Goal: Task Accomplishment & Management: Use online tool/utility

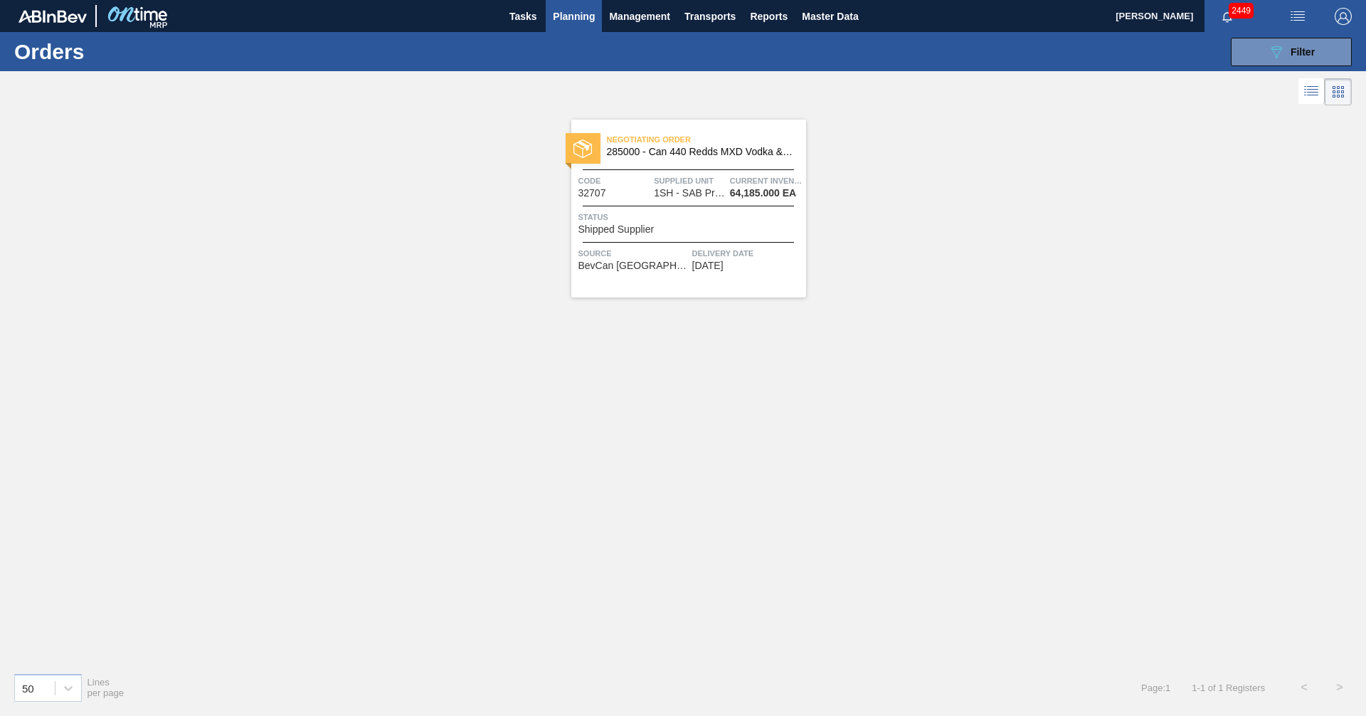
click at [564, 21] on span "Planning" at bounding box center [574, 16] width 42 height 17
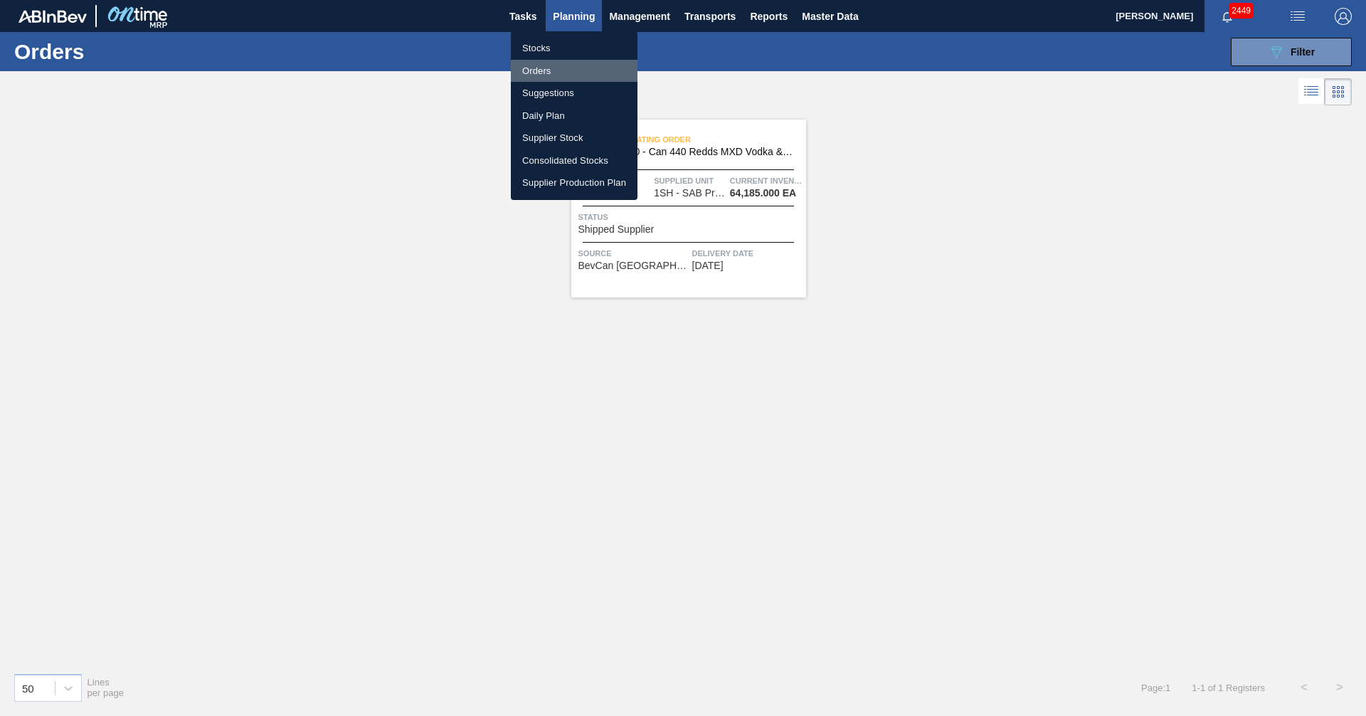
click at [536, 70] on li "Orders" at bounding box center [574, 71] width 127 height 23
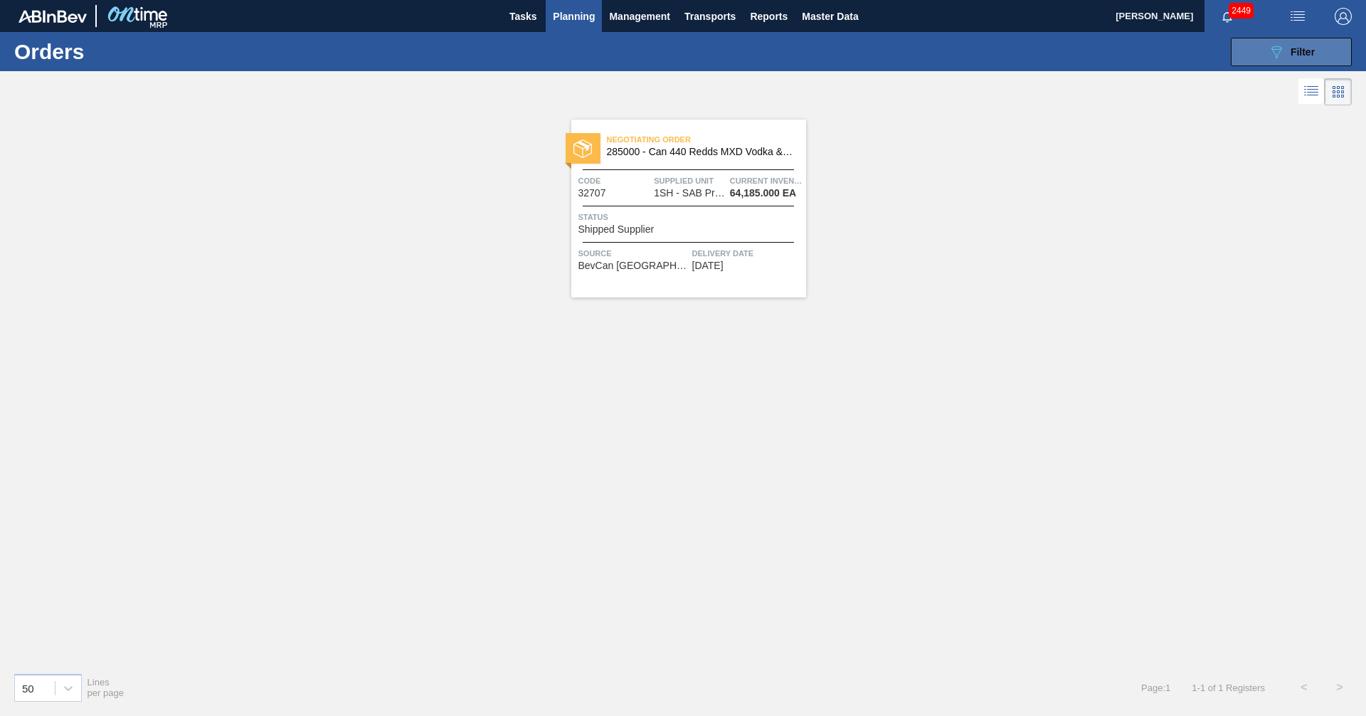
click at [1324, 46] on button "089F7B8B-B2A5-4AFE-B5C0-19BA573D28AC Filter" at bounding box center [1291, 52] width 121 height 28
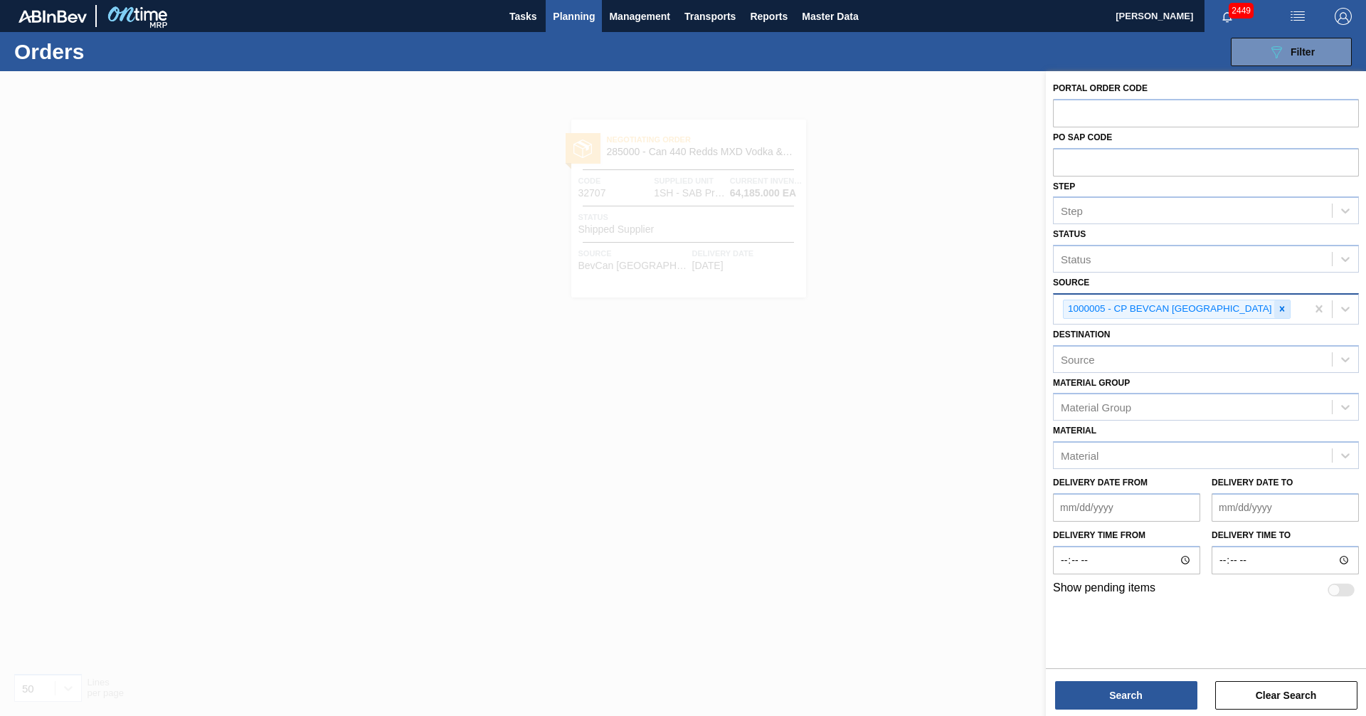
click at [1277, 307] on icon at bounding box center [1282, 309] width 10 height 10
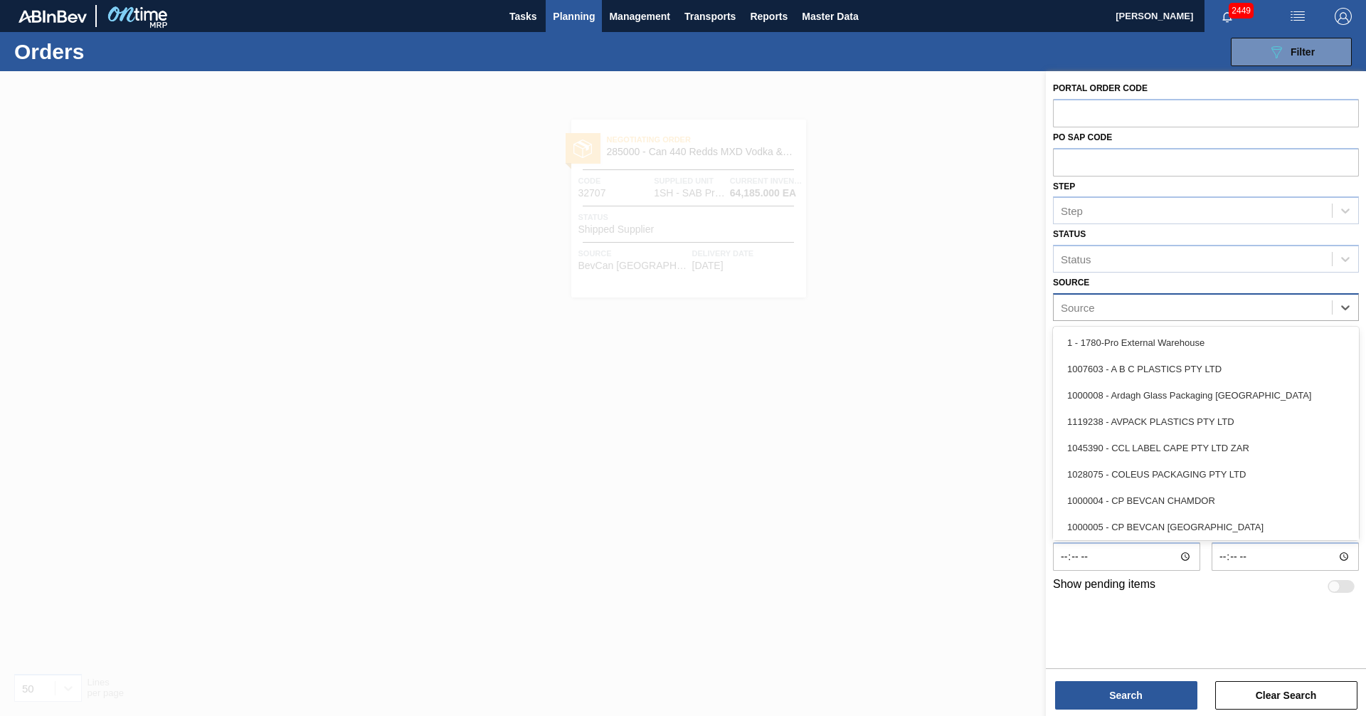
click at [1141, 308] on div "Source" at bounding box center [1193, 307] width 278 height 21
click at [1127, 306] on div "Source" at bounding box center [1193, 307] width 278 height 21
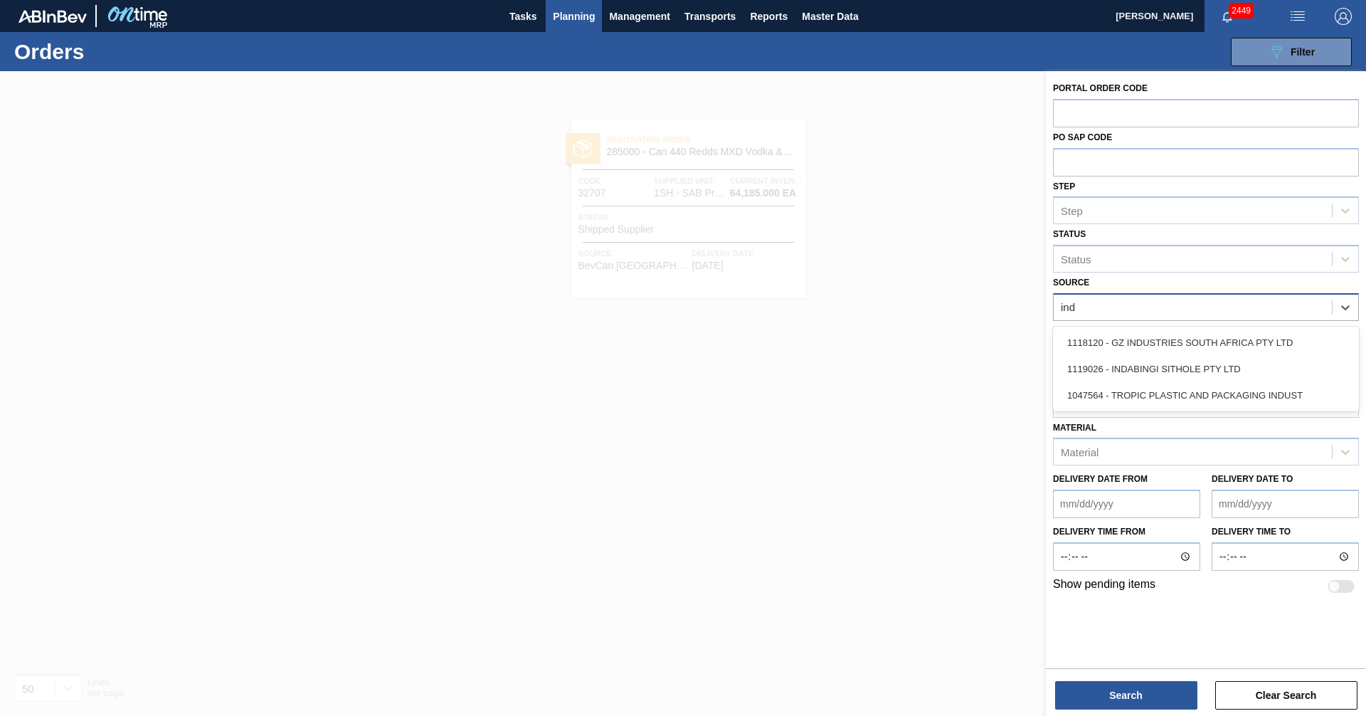
type input "inda"
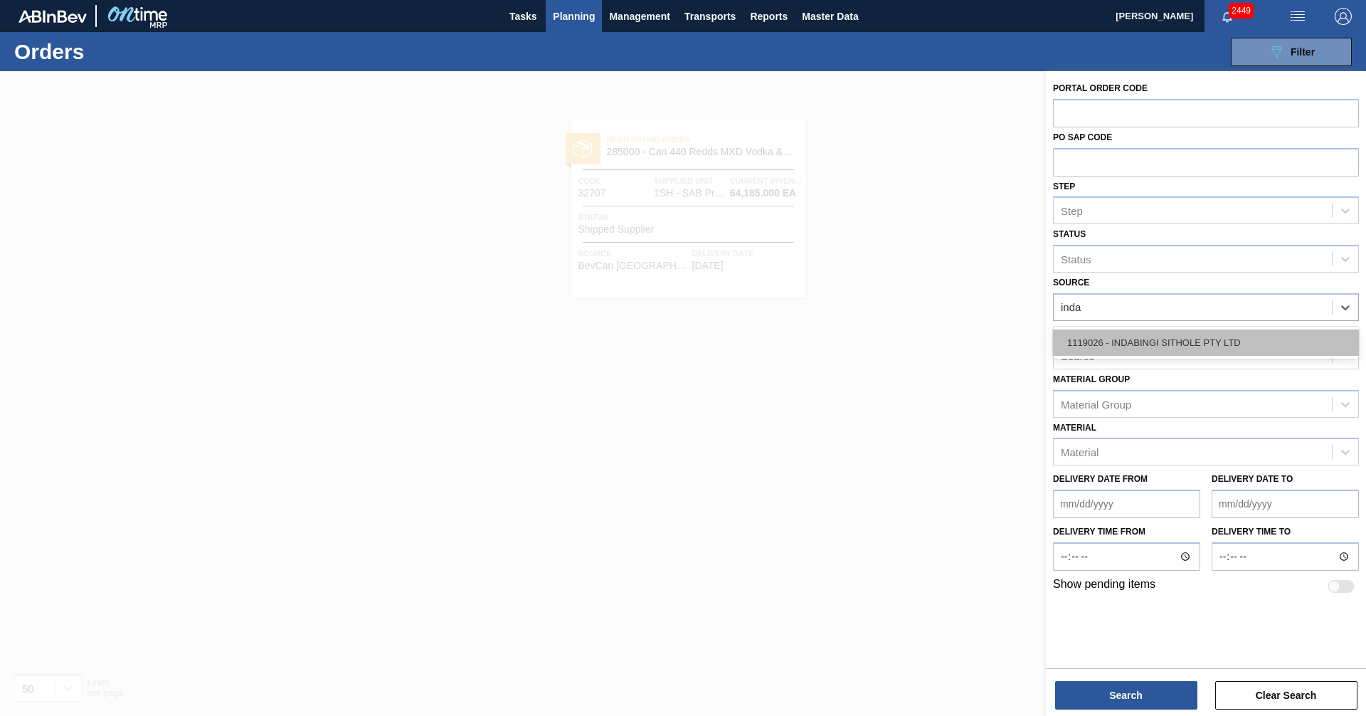
click at [1186, 341] on div "1119026 - INDABINGI SITHOLE PTY LTD" at bounding box center [1206, 342] width 306 height 26
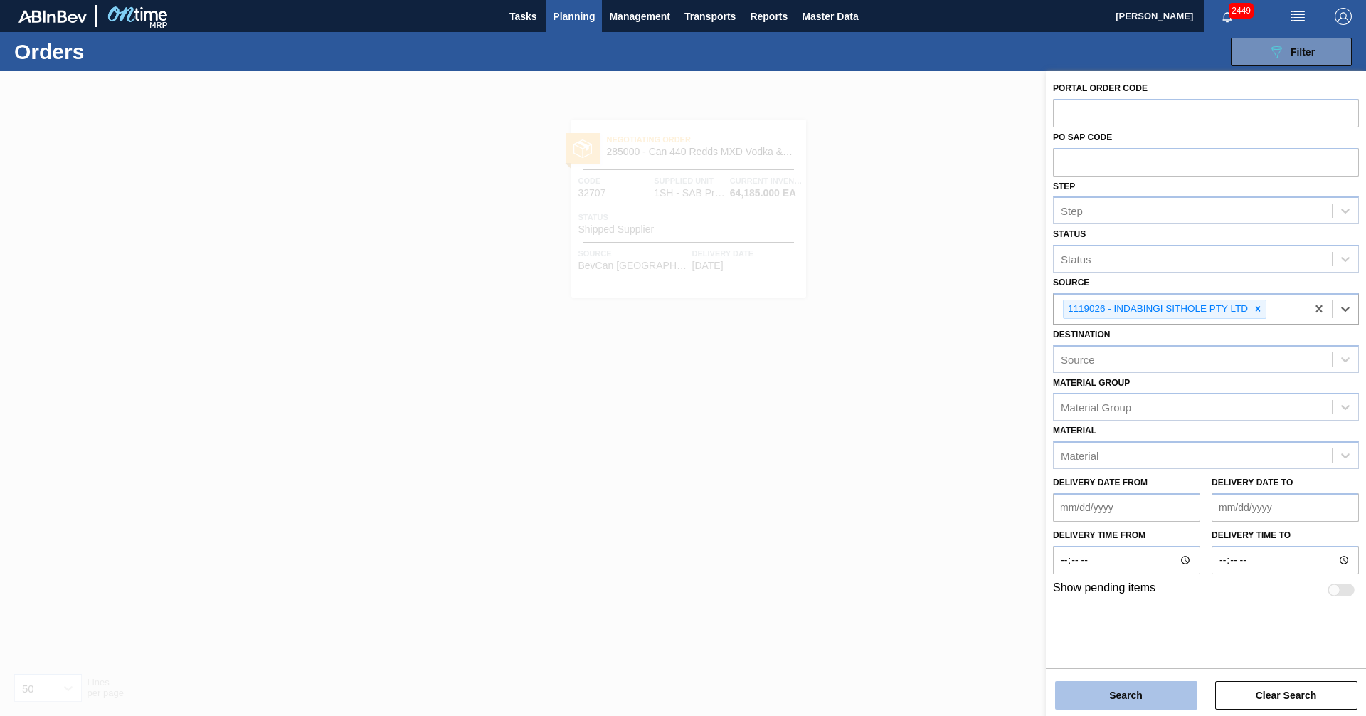
click at [1107, 694] on button "Search" at bounding box center [1126, 695] width 142 height 28
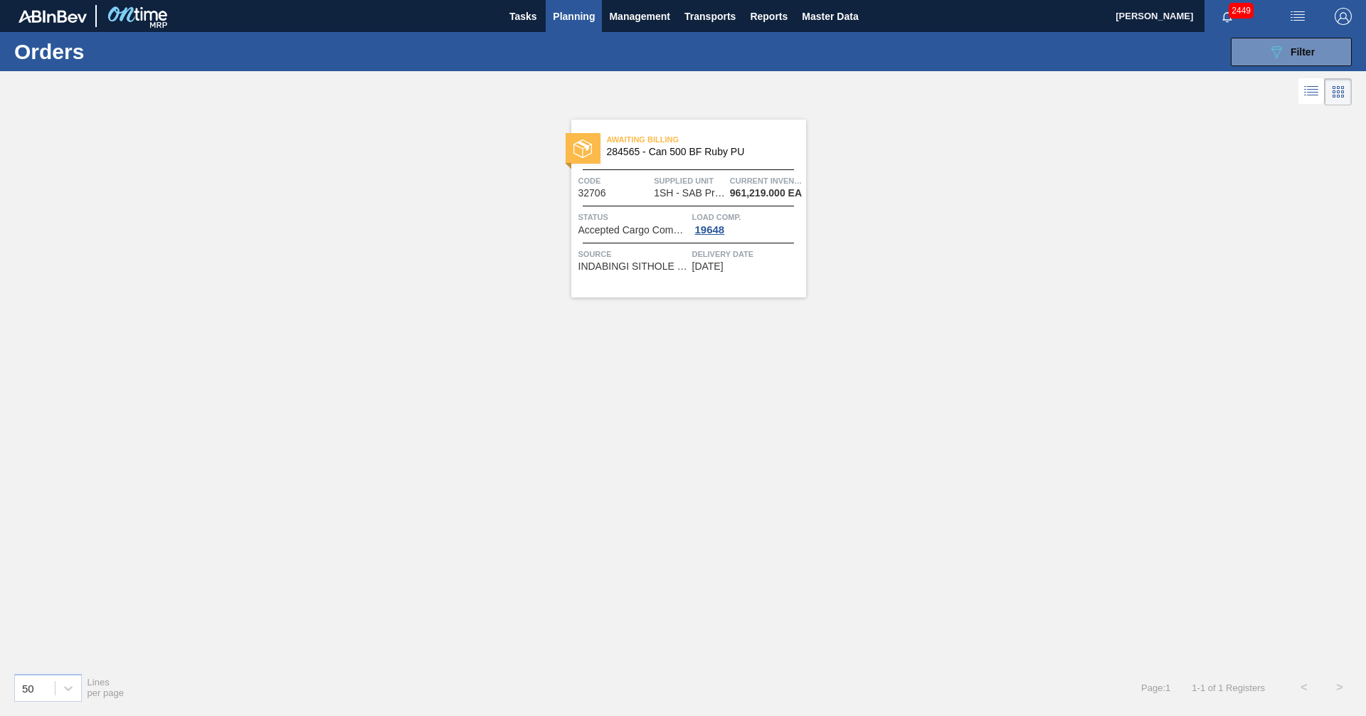
click at [625, 233] on span "Accepted Cargo Composition" at bounding box center [634, 230] width 110 height 11
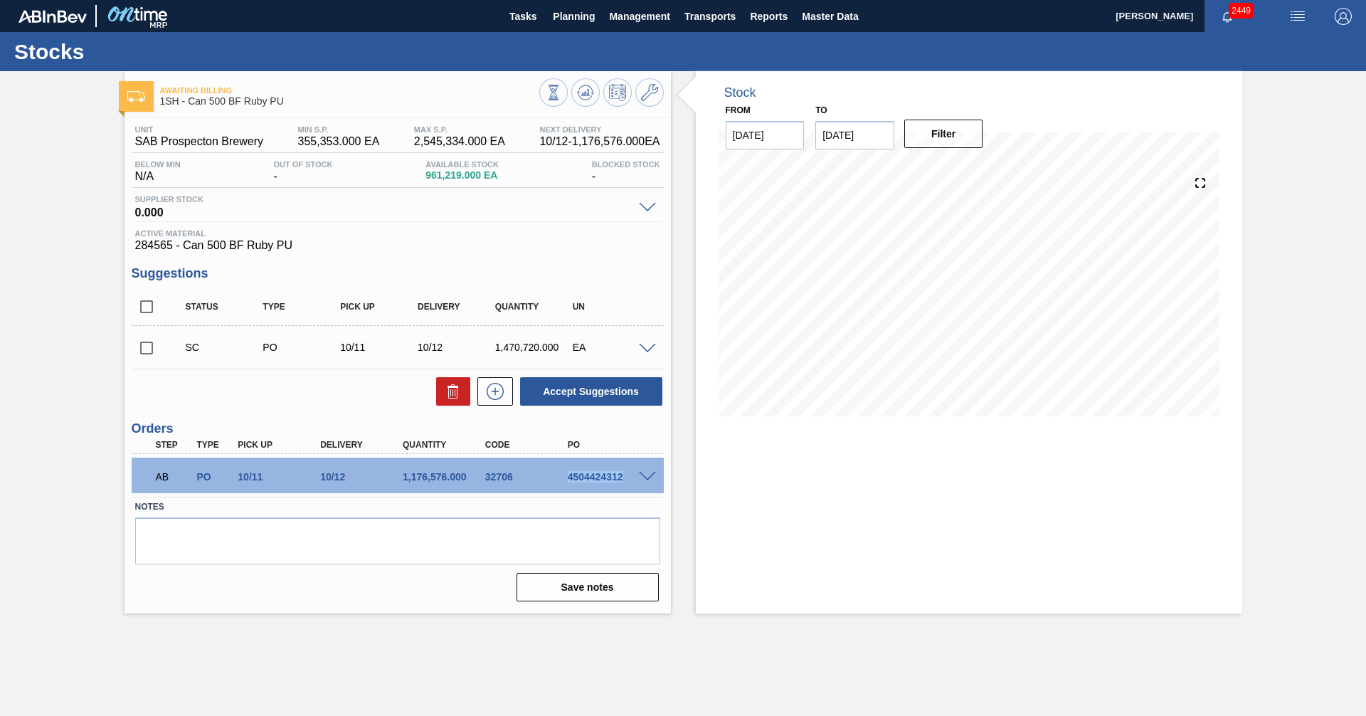
drag, startPoint x: 568, startPoint y: 477, endPoint x: 623, endPoint y: 477, distance: 55.5
click at [623, 477] on div "4504424312" at bounding box center [610, 476] width 93 height 11
copy div "4504424312"
